Goal: Task Accomplishment & Management: Use online tool/utility

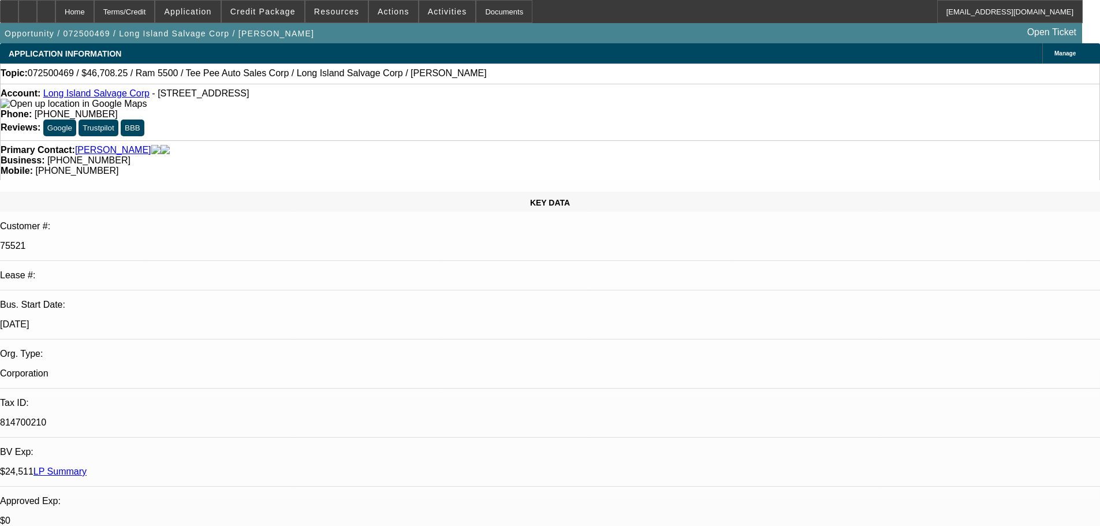
select select "0"
select select "0.1"
select select "4"
select select "0"
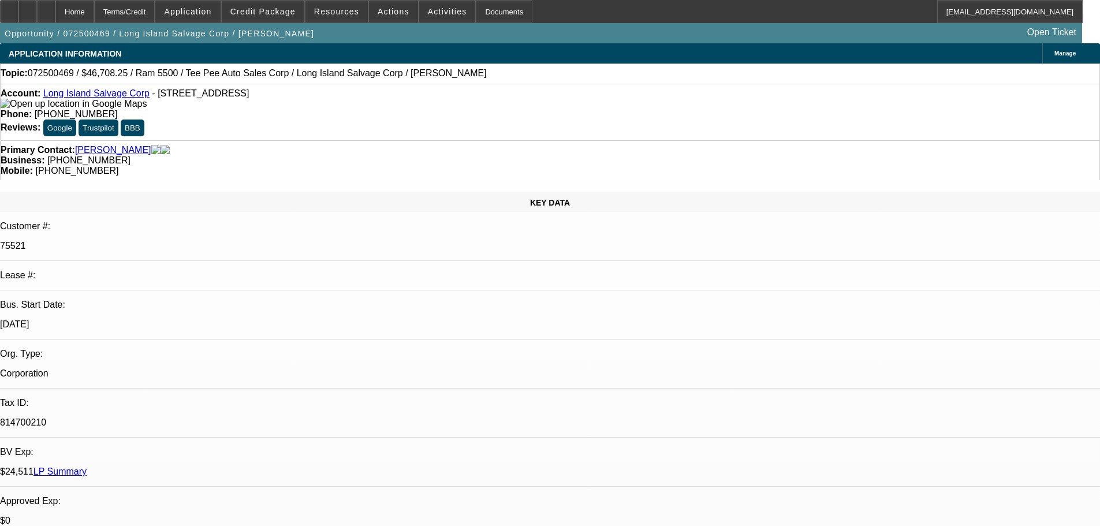
select select "0"
select select "0.1"
select select "4"
select select "0"
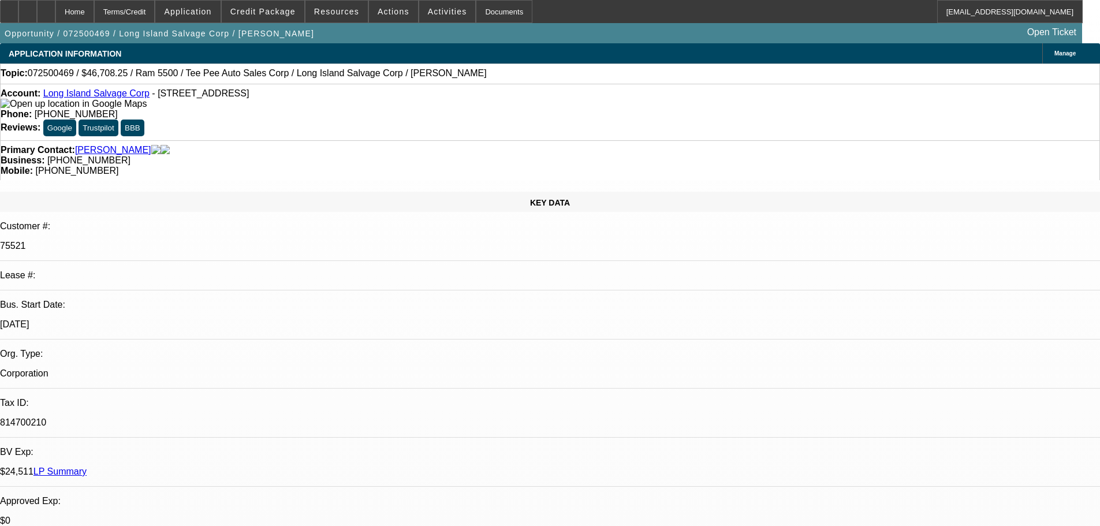
select select "0.1"
select select "4"
select select "0"
select select "0.1"
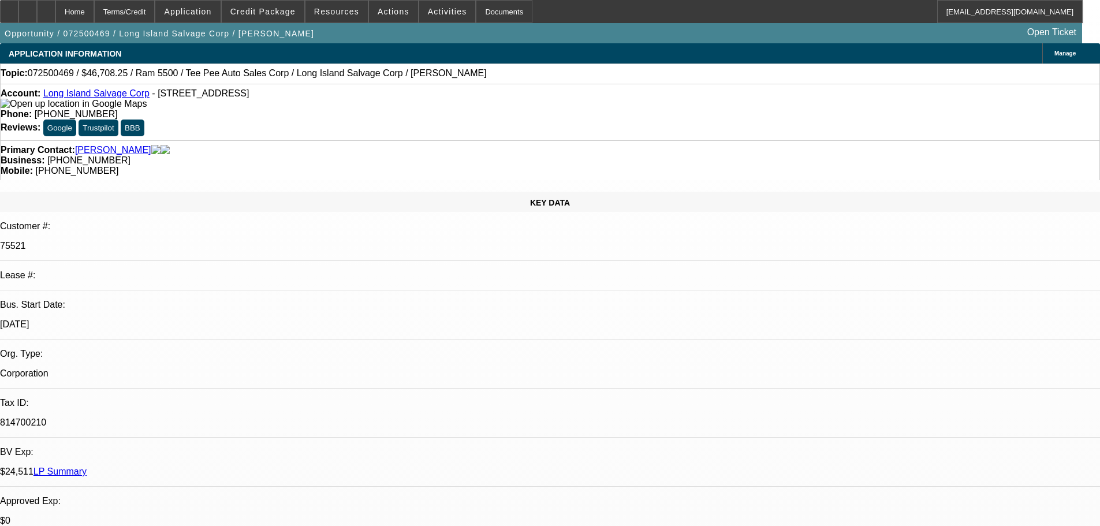
select select "4"
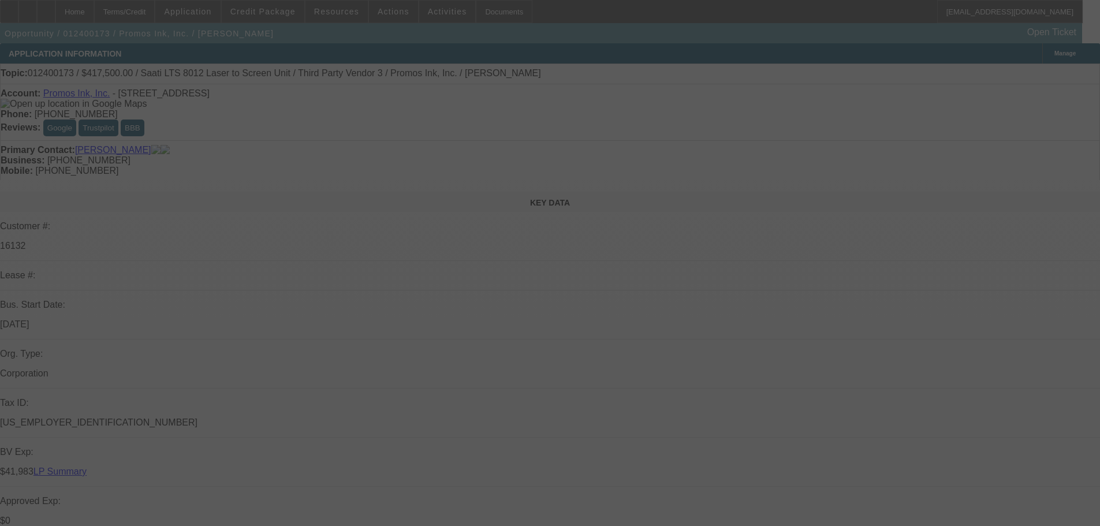
select select "0"
select select "6"
select select "0"
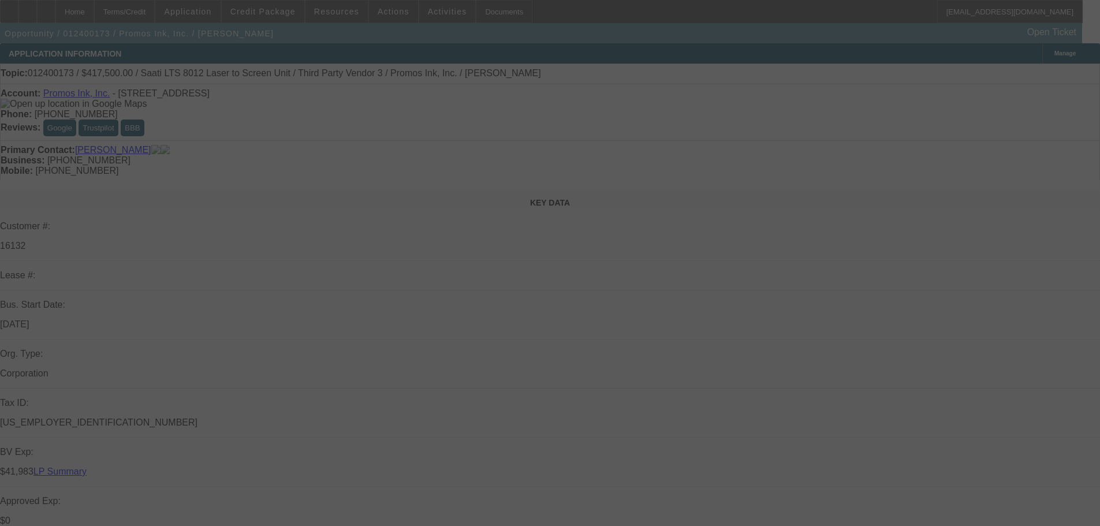
select select "0"
select select "6"
select select "0.1"
select select "0"
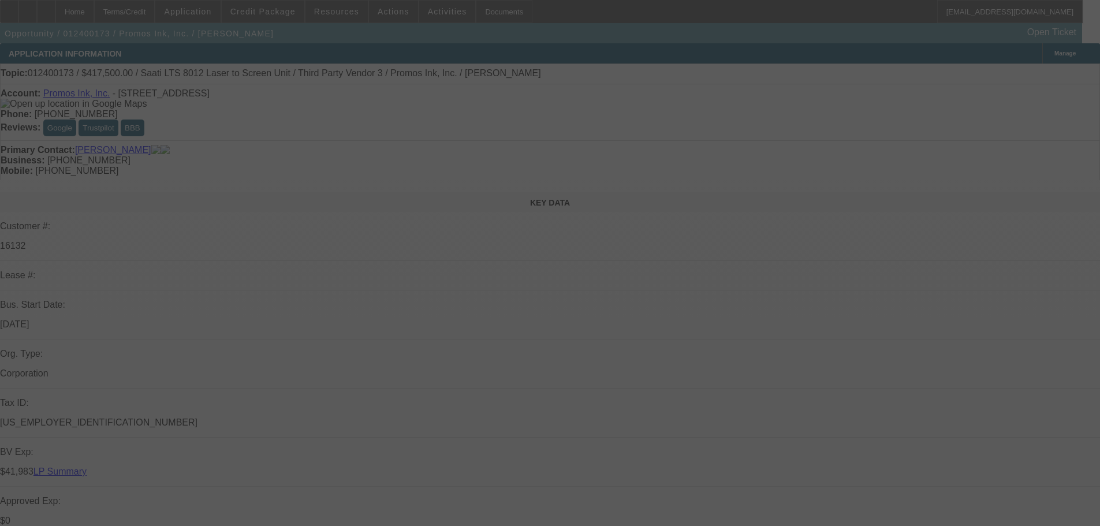
select select "0"
select select "6"
select select "0"
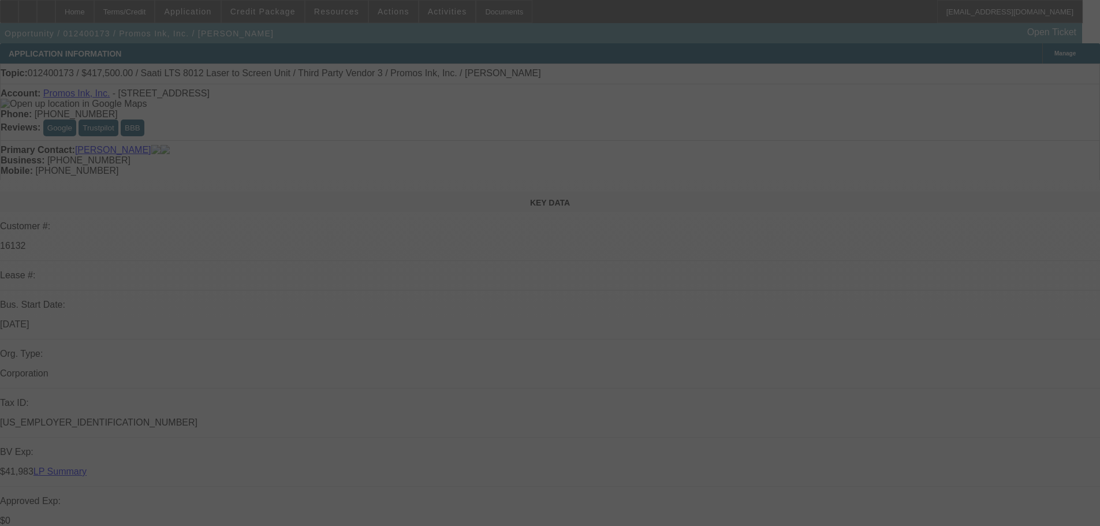
select select "6"
